Goal: Information Seeking & Learning: Compare options

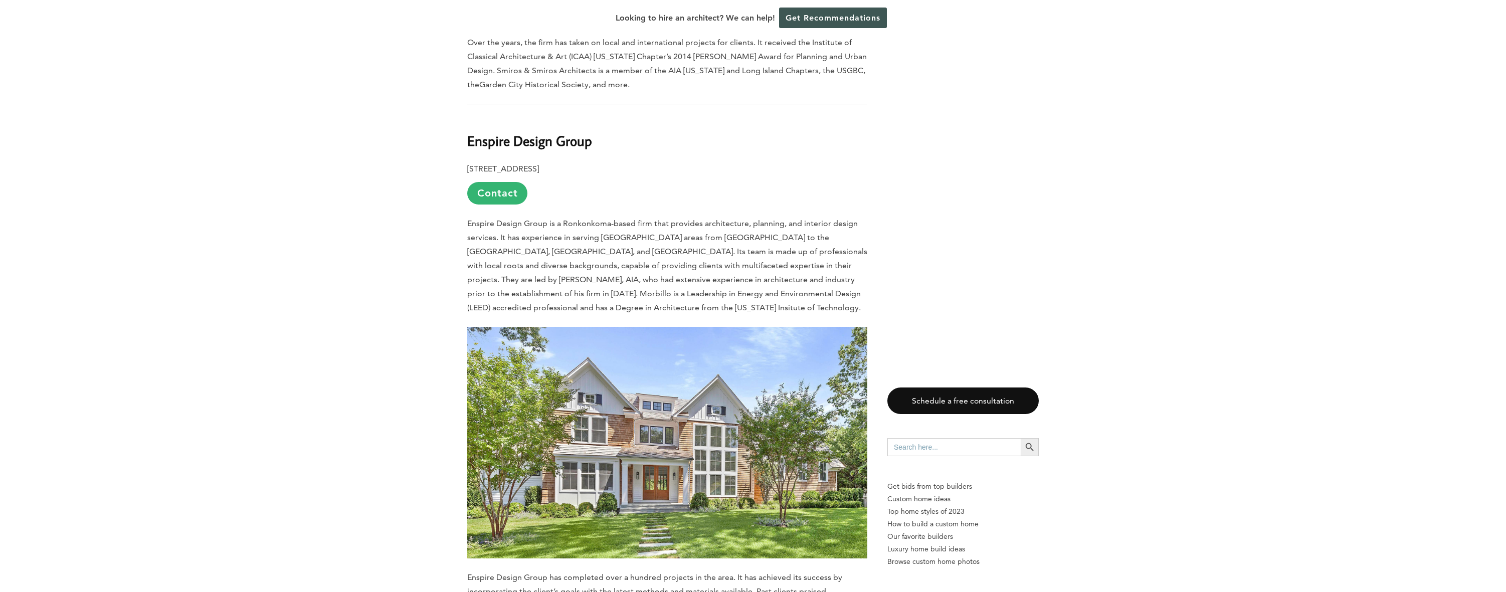
scroll to position [3509, 0]
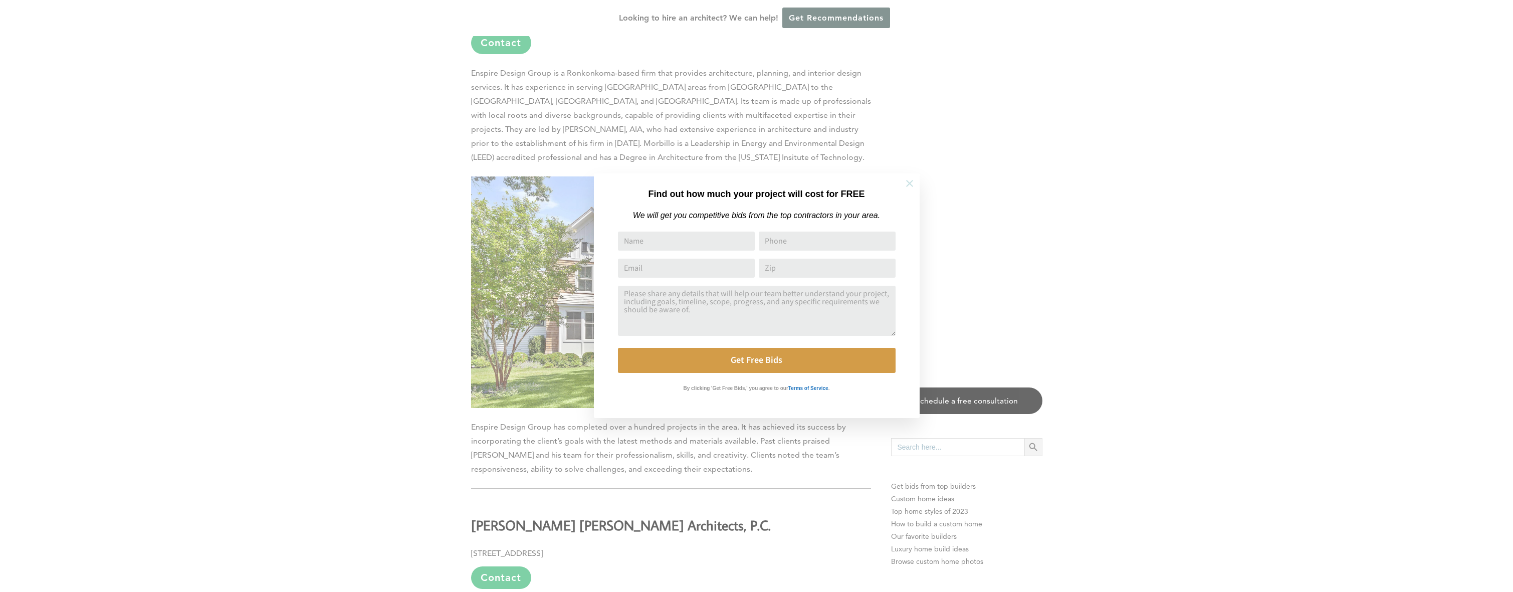
click at [914, 186] on icon at bounding box center [909, 183] width 11 height 11
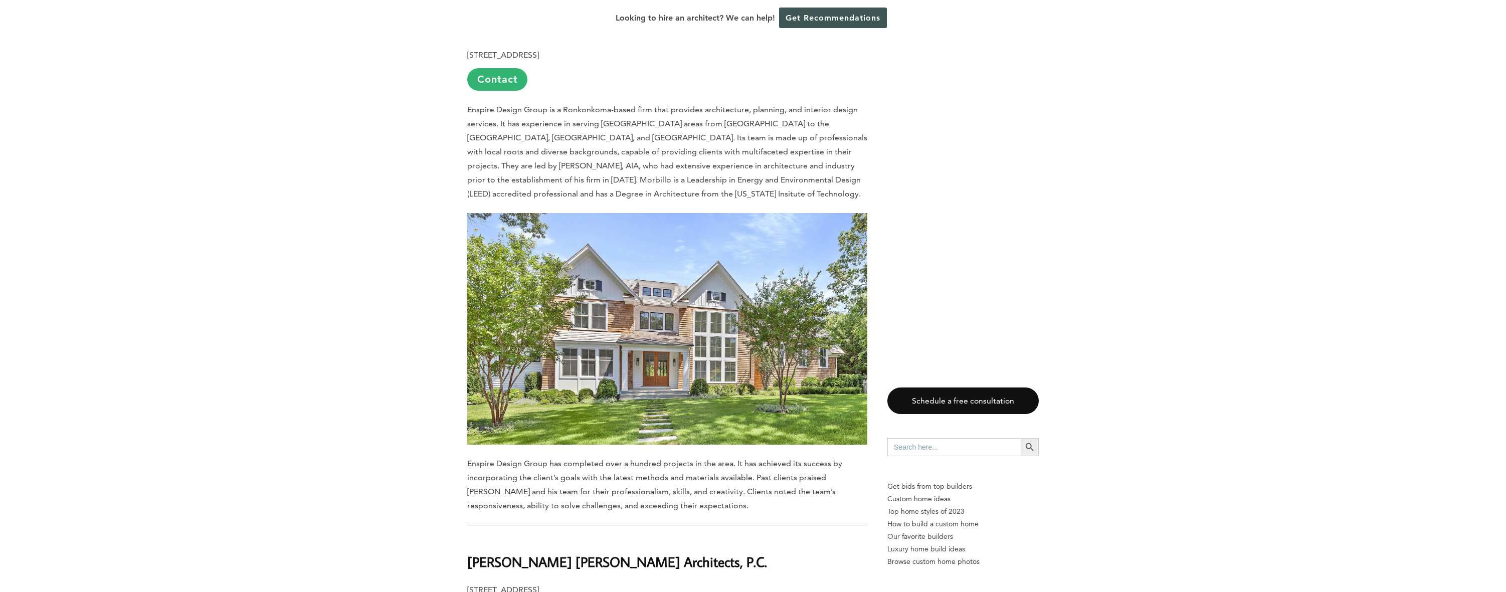
scroll to position [3559, 0]
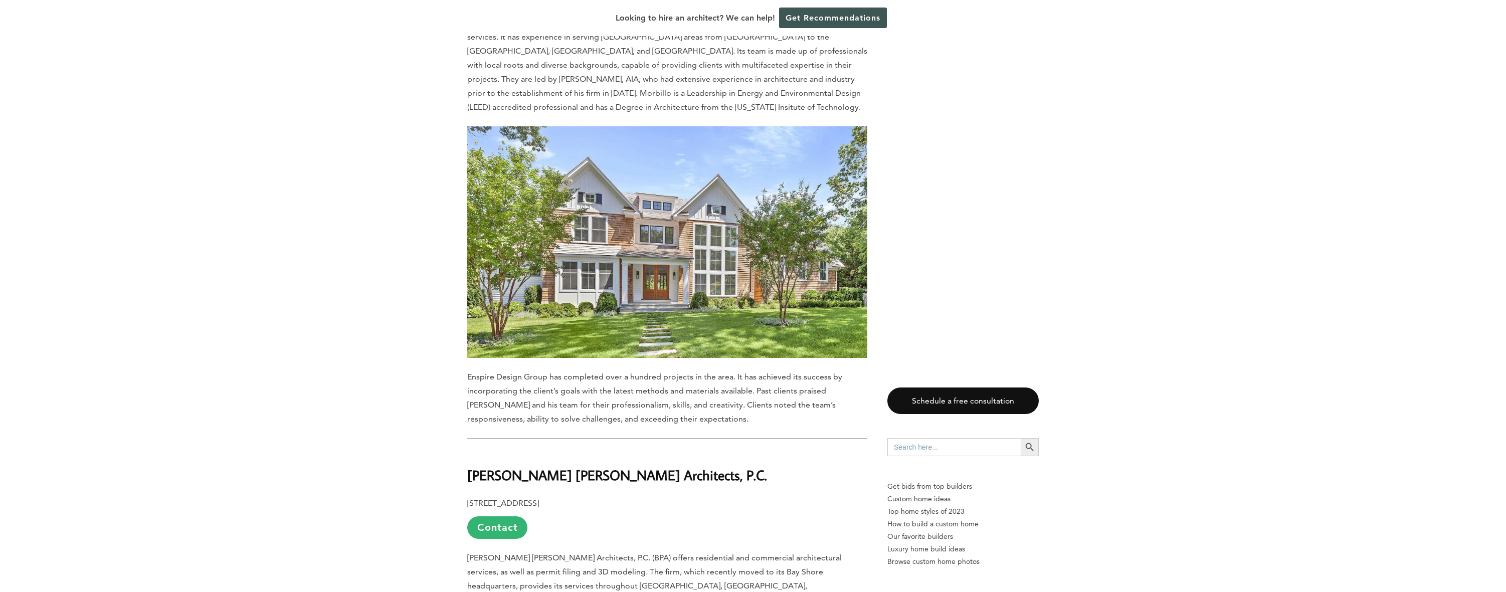
click at [607, 276] on img at bounding box center [667, 242] width 400 height 232
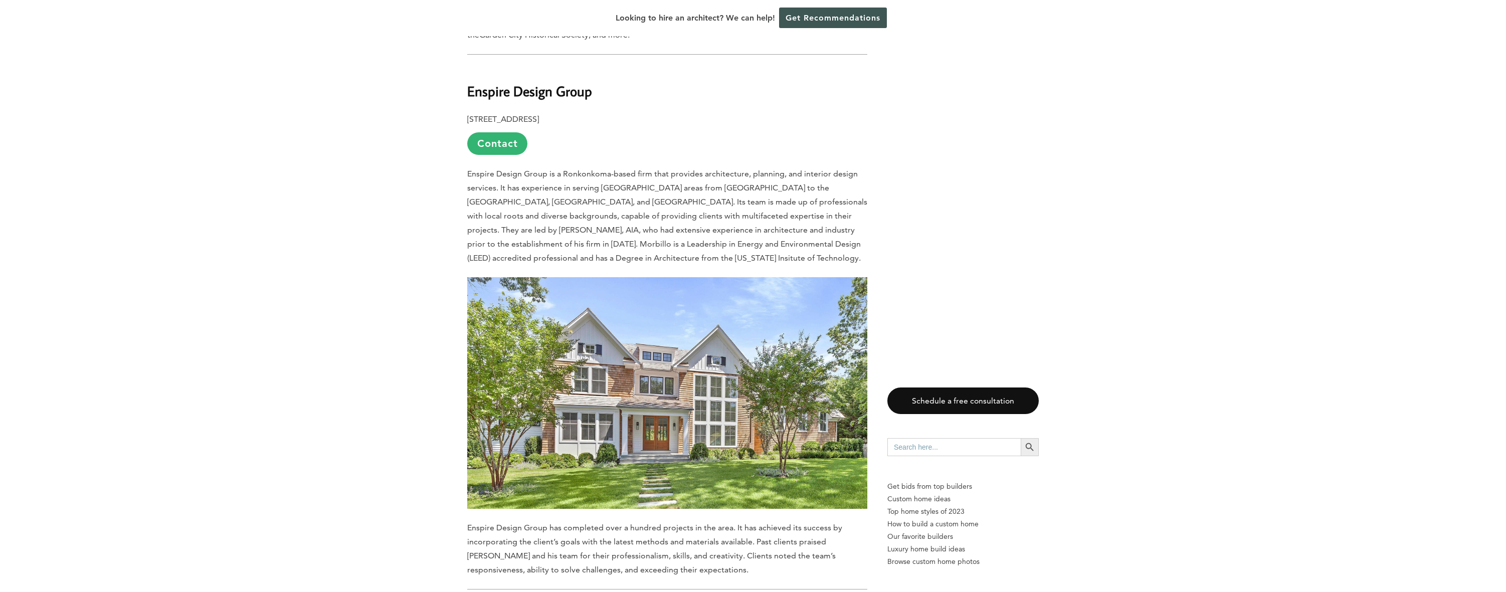
scroll to position [3358, 0]
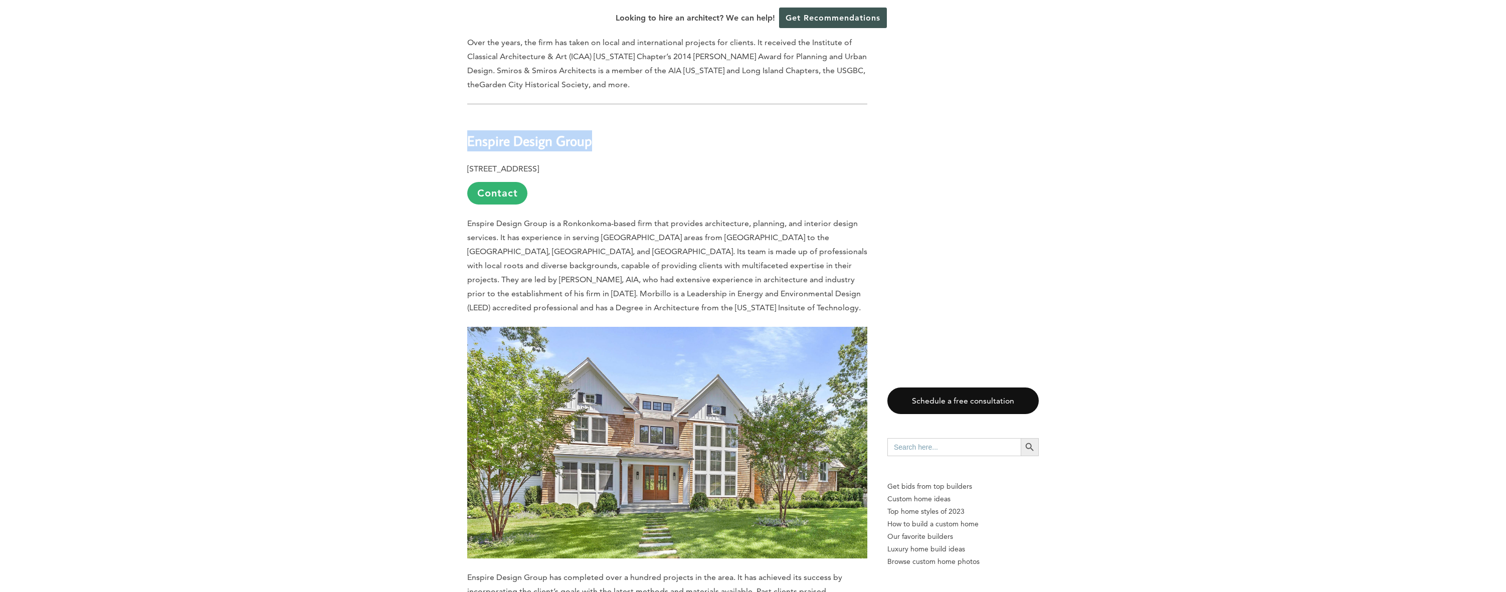
drag, startPoint x: 600, startPoint y: 103, endPoint x: 431, endPoint y: 96, distance: 169.1
copy b "Enspire Design Group"
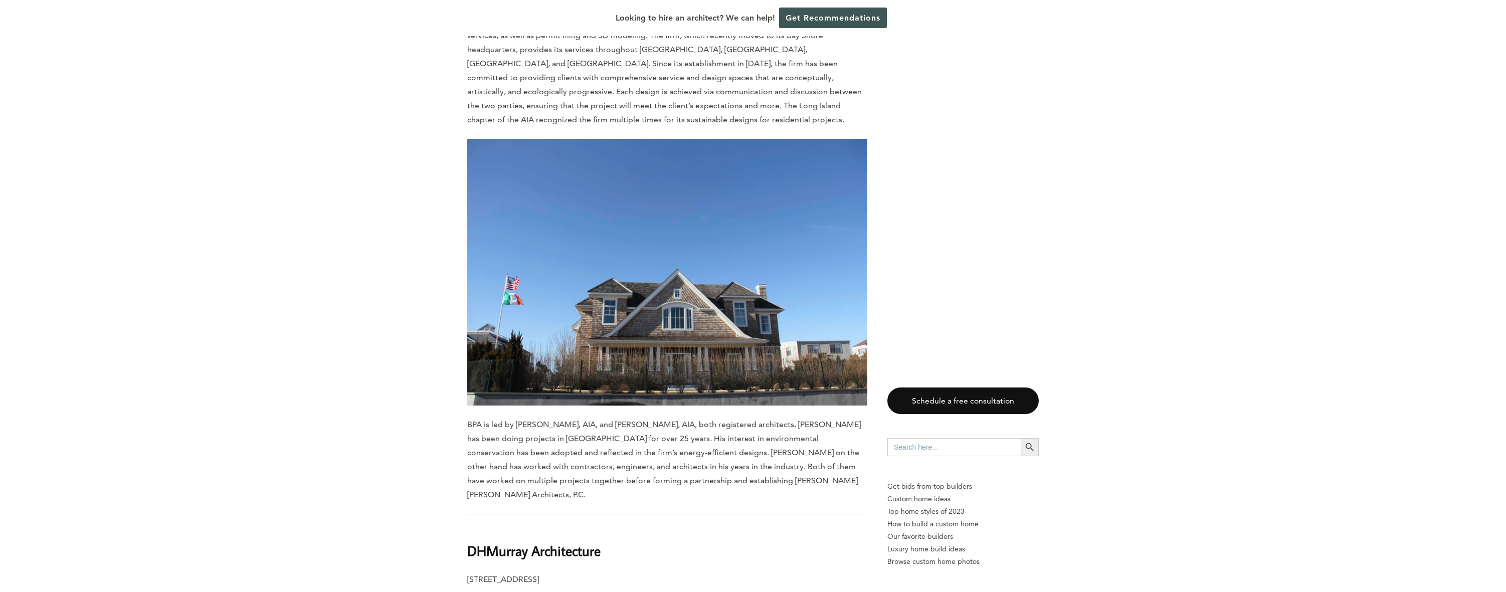
scroll to position [4211, 0]
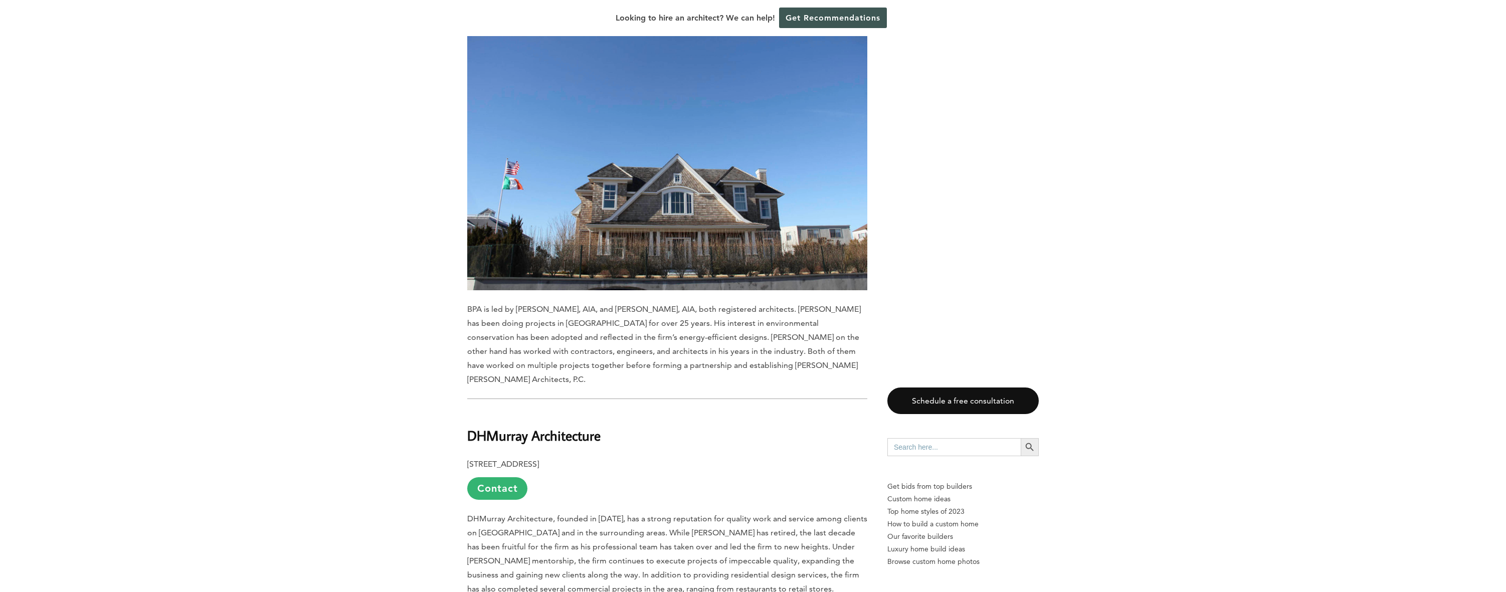
click at [600, 161] on img at bounding box center [667, 157] width 400 height 267
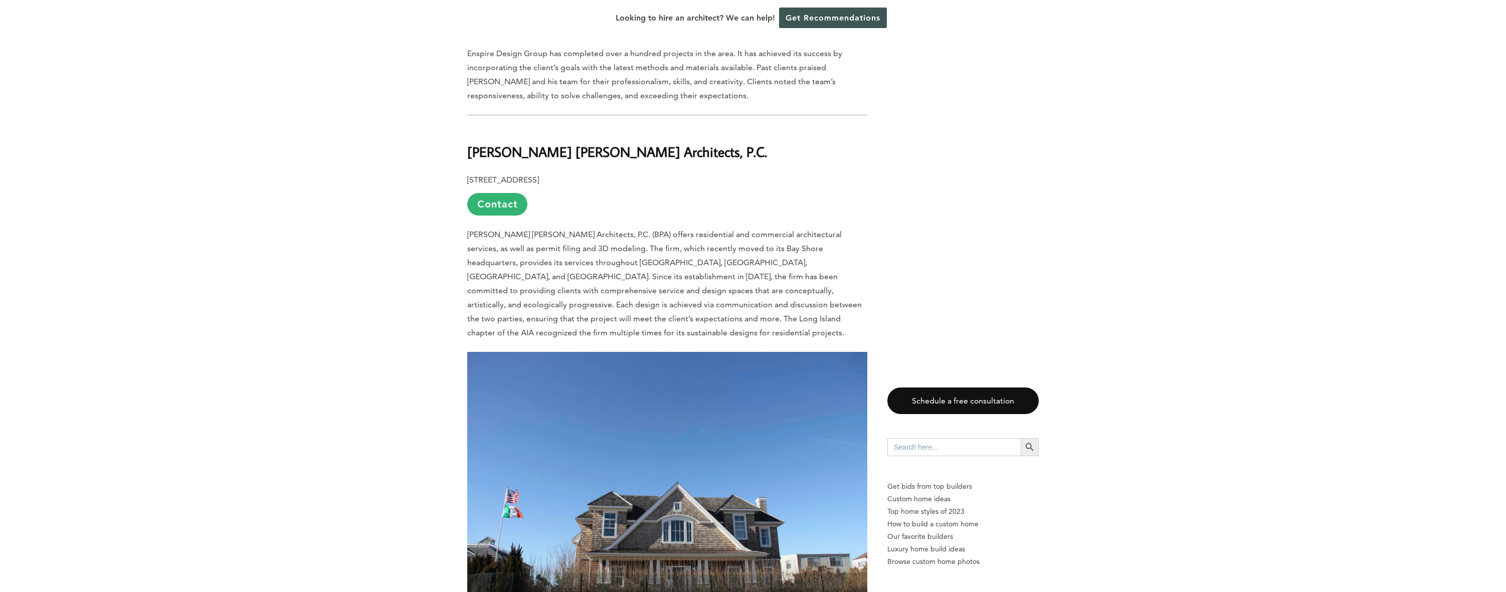
scroll to position [3860, 0]
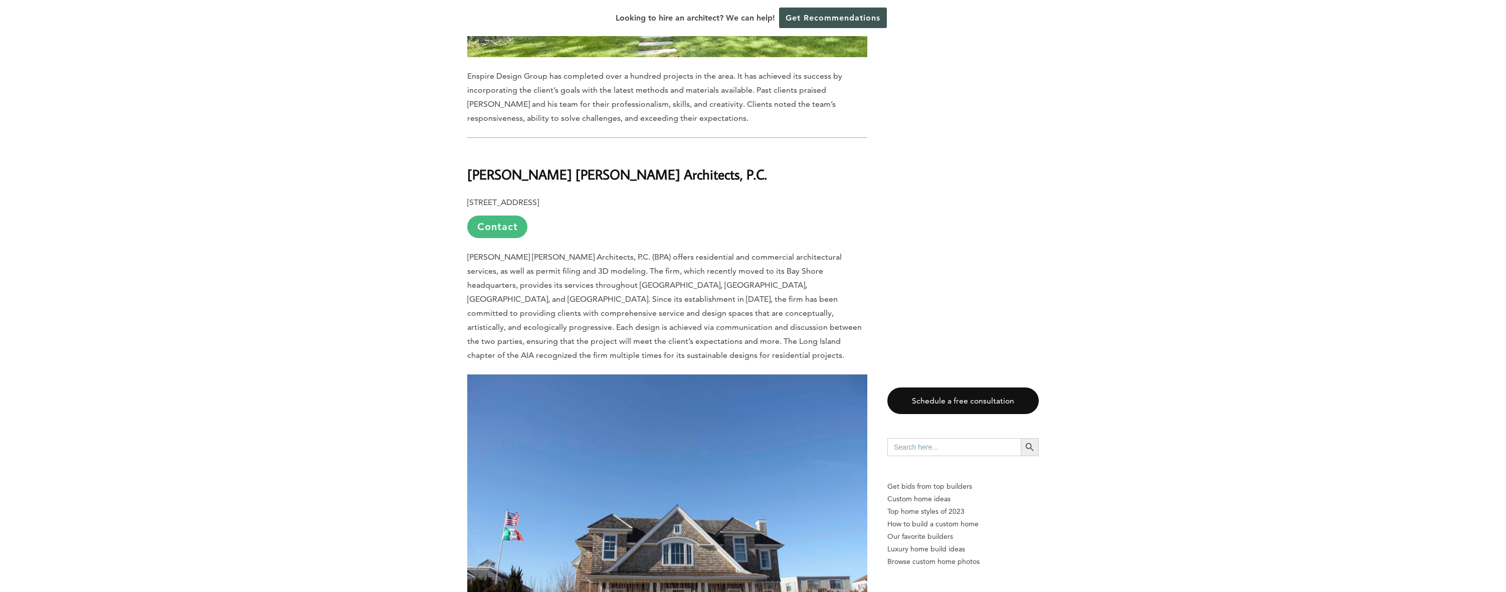
click at [513, 216] on link "Contact" at bounding box center [497, 227] width 60 height 23
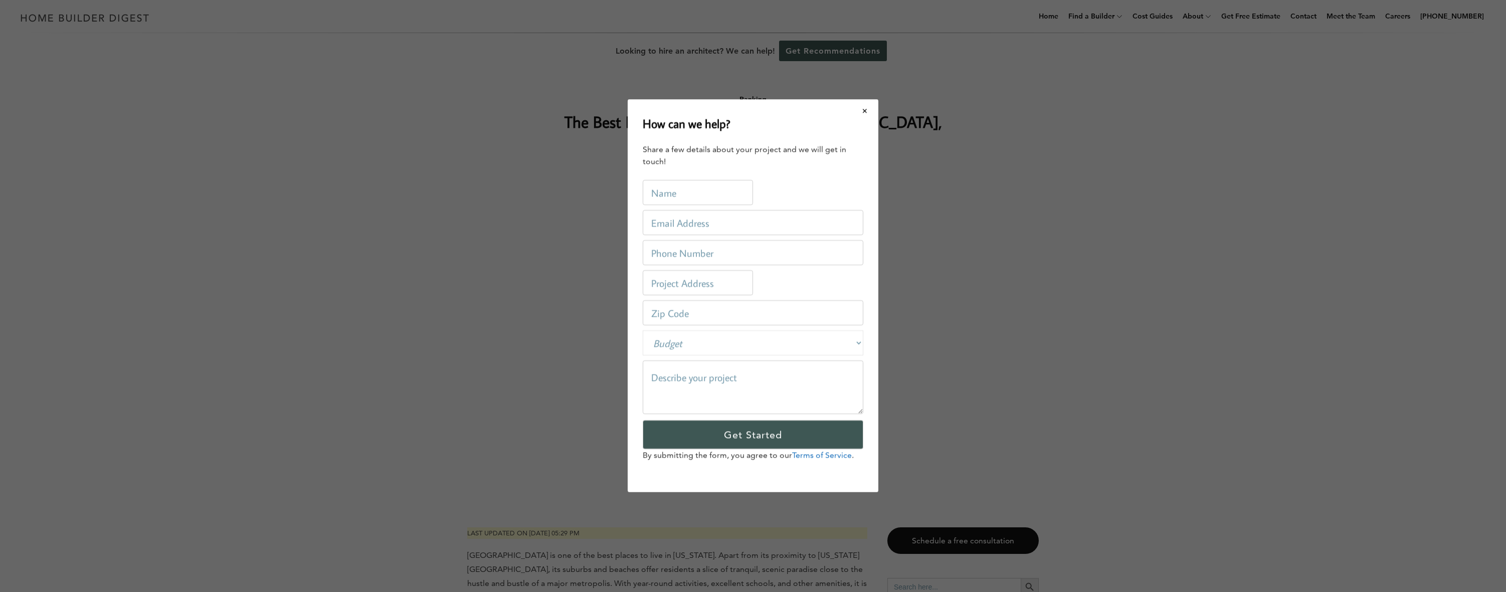
scroll to position [0, 0]
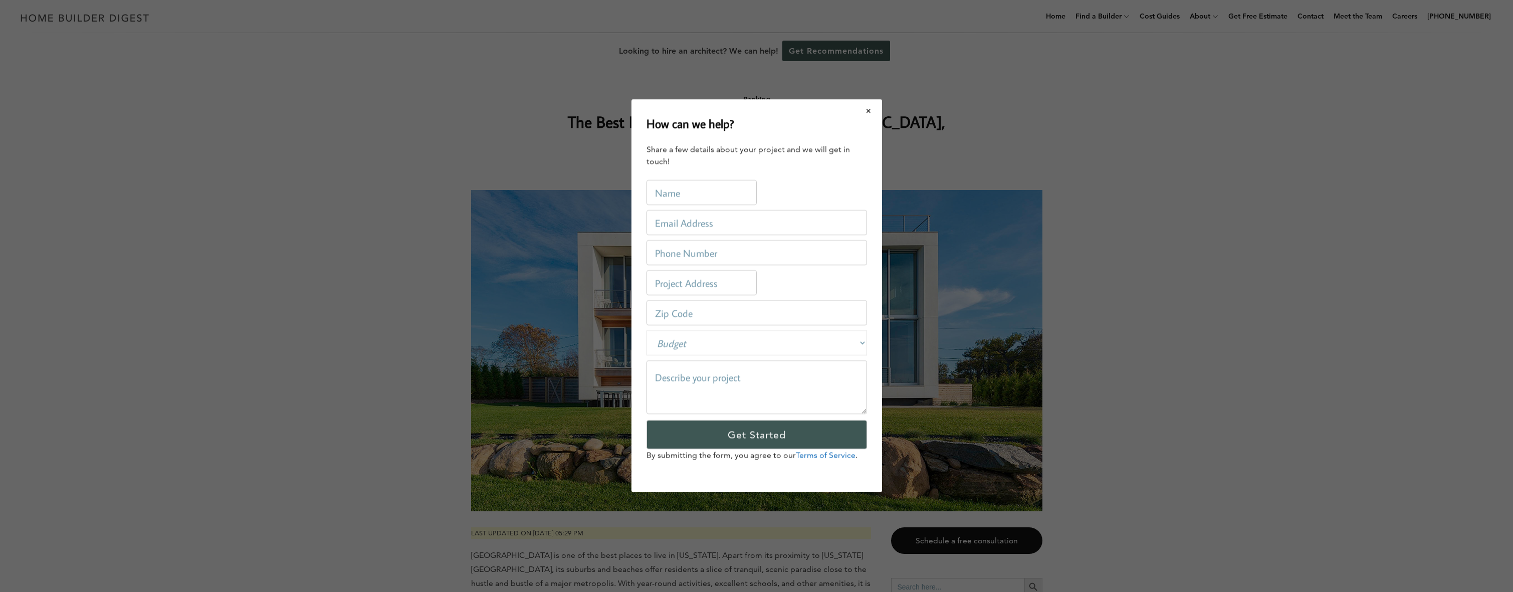
click at [486, 206] on div "How can we help? Share a few details about your project and we will get in touc…" at bounding box center [756, 296] width 1513 height 592
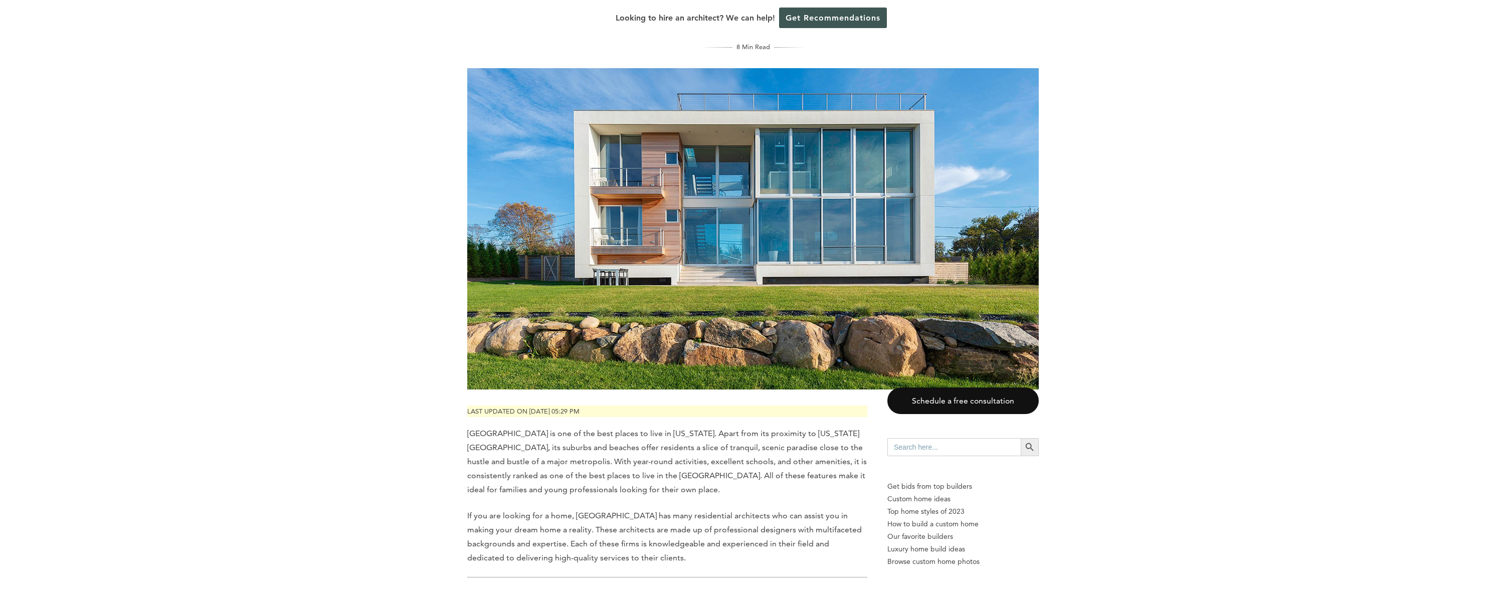
scroll to position [251, 0]
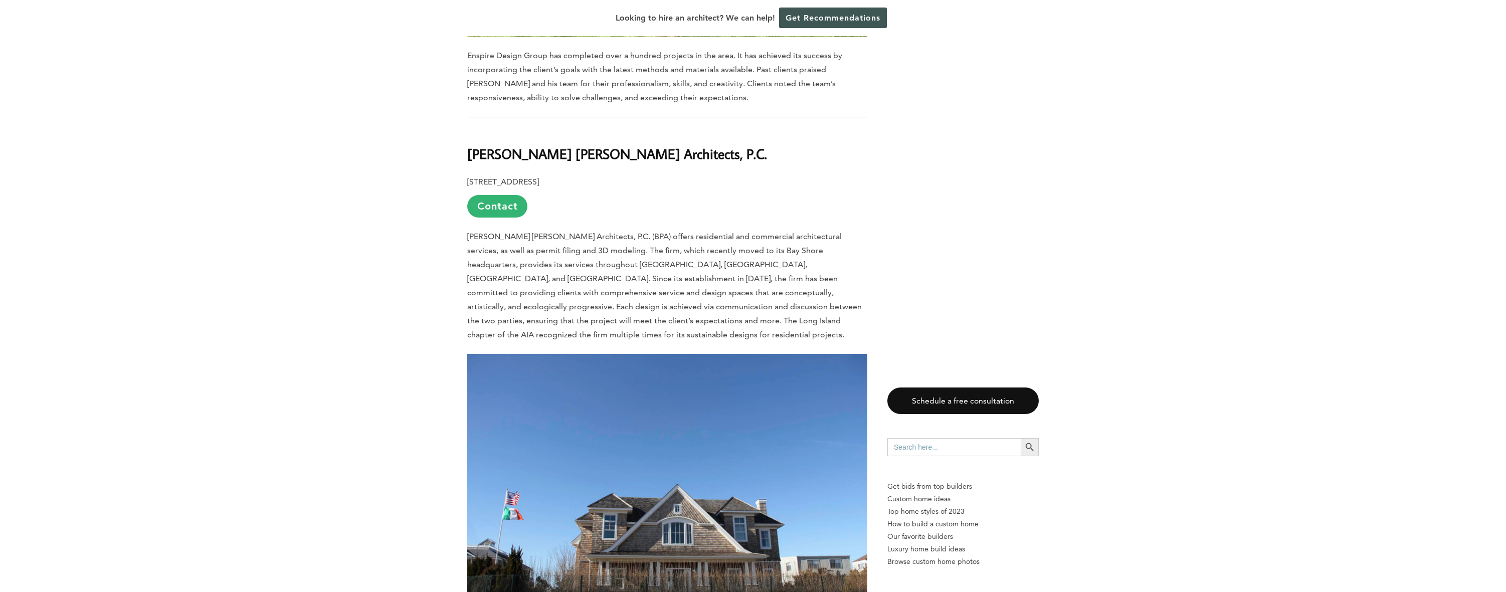
scroll to position [3877, 0]
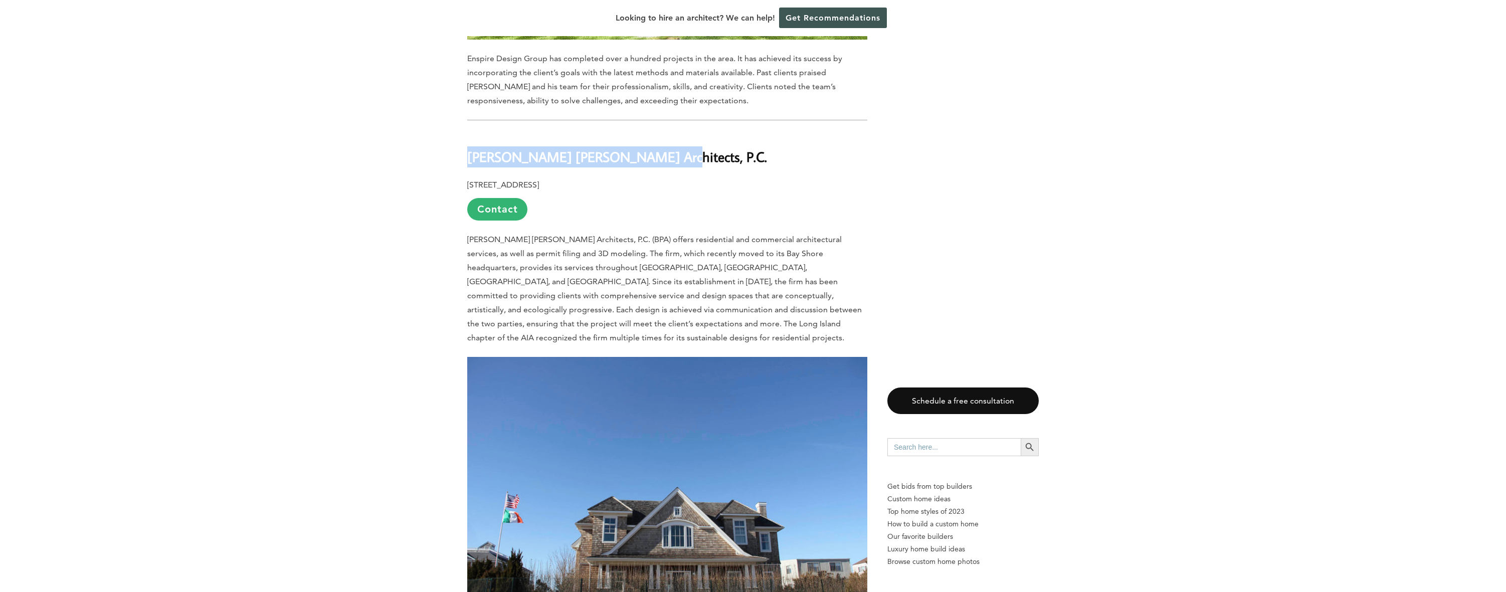
drag, startPoint x: 653, startPoint y: 112, endPoint x: 442, endPoint y: 112, distance: 210.5
copy b "[PERSON_NAME] [PERSON_NAME] Architects, P.C."
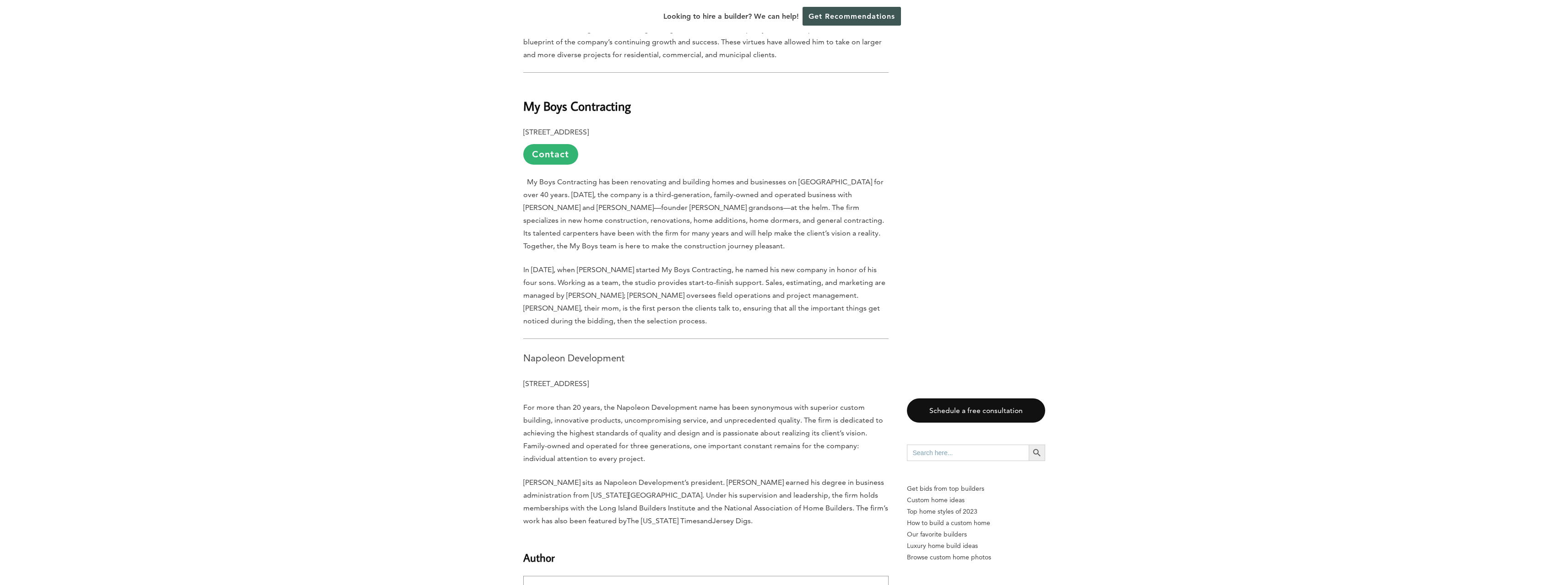
scroll to position [2562, 0]
